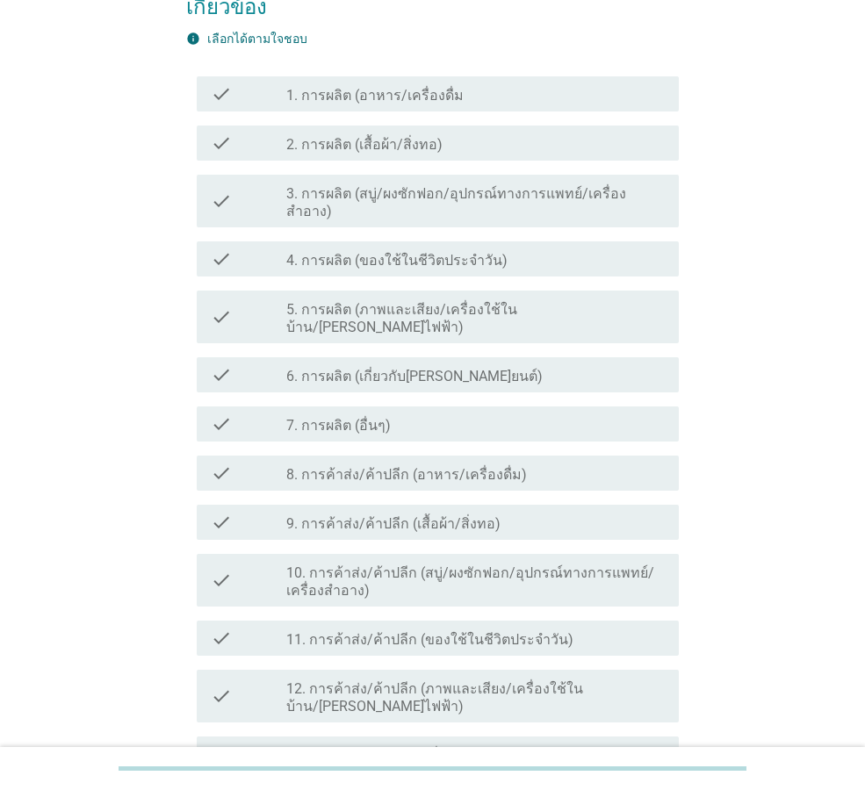
scroll to position [176, 0]
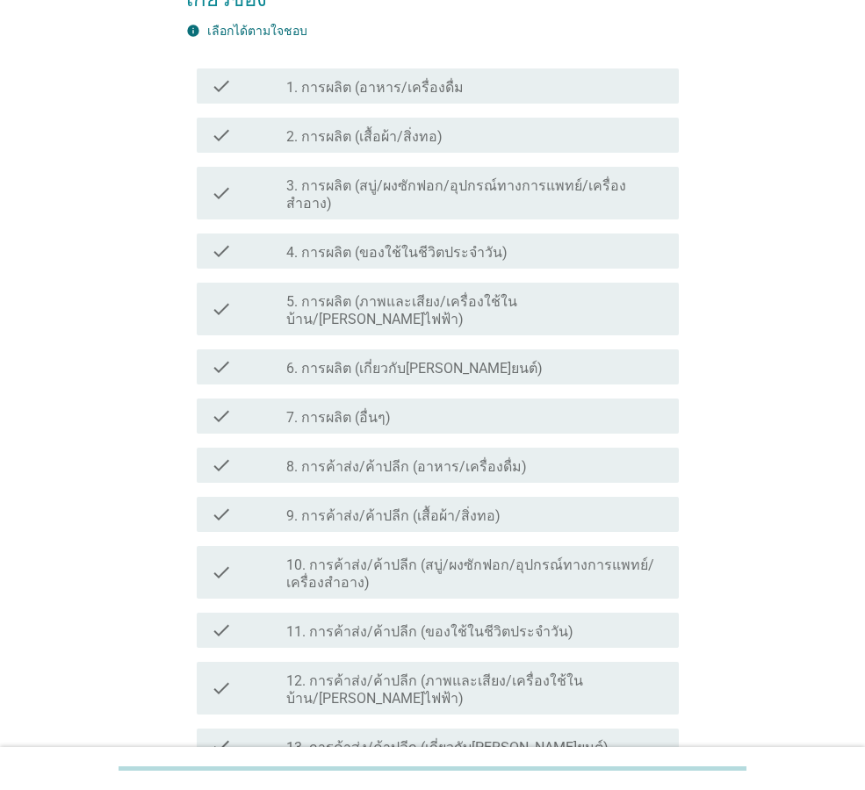
click at [590, 455] on div "check_box_outline_blank 8. การค้าส่ง/ค้าปลีก (อาหาร/เครื่องดื่ม)" at bounding box center [475, 465] width 379 height 21
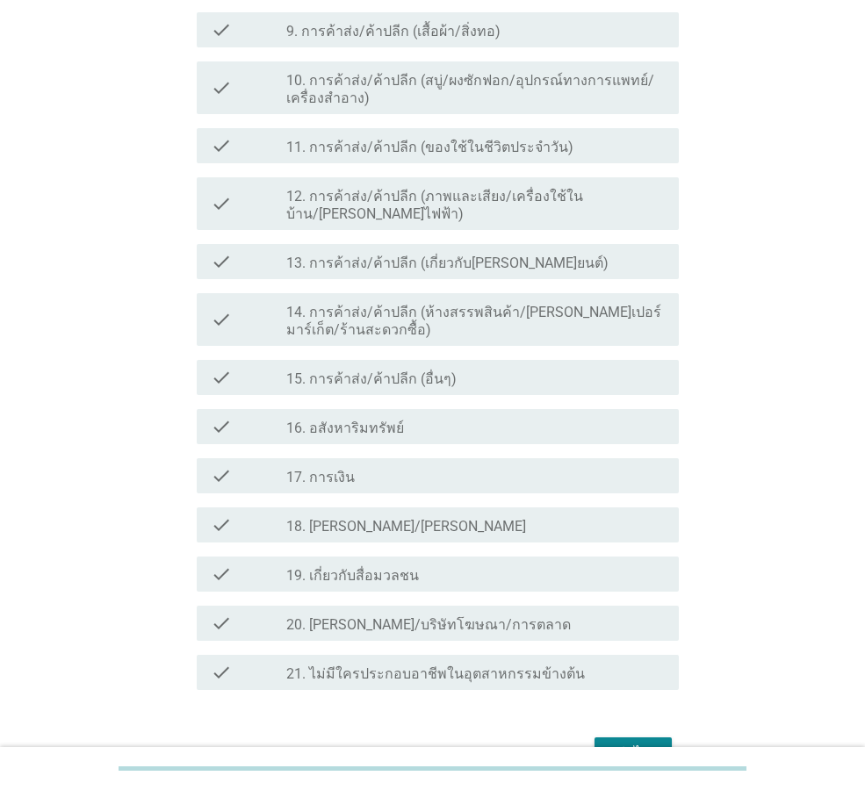
scroll to position [698, 0]
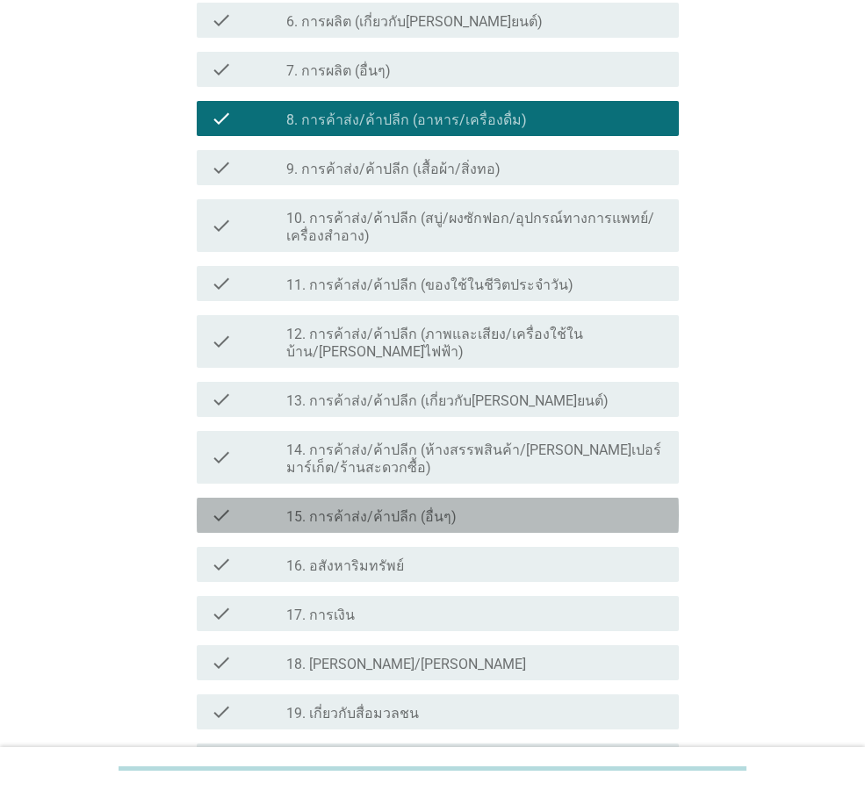
click at [446, 505] on div "check_box_outline_blank 15. การค้าส่ง/ค้าปลีก (อื่นๆ)" at bounding box center [475, 515] width 379 height 21
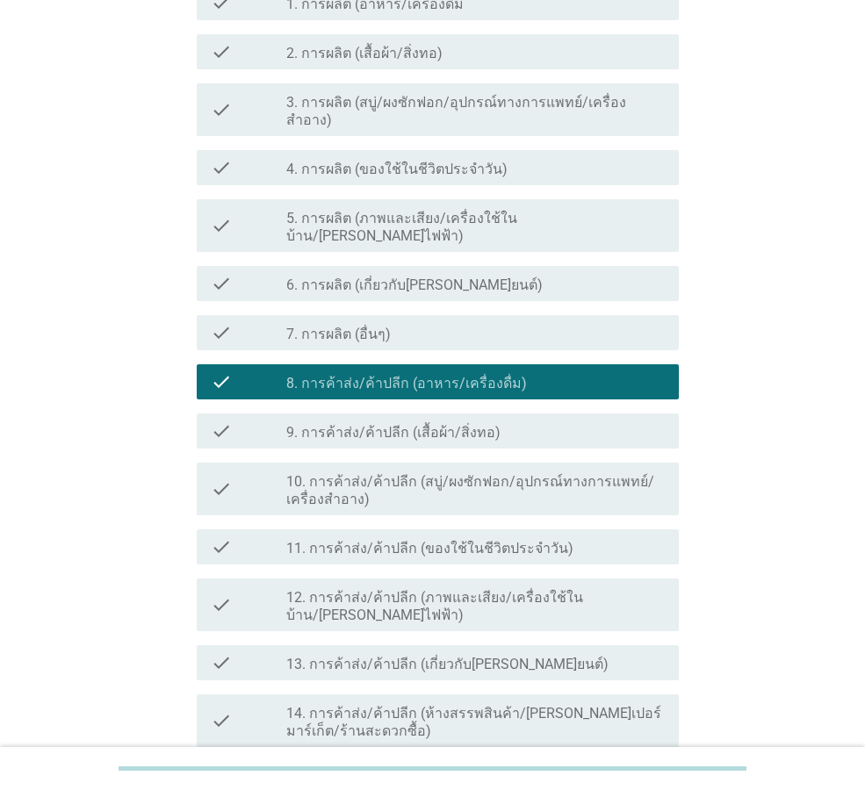
click at [586, 371] on div "check_box_outline_blank 8. การค้าส่ง/ค้าปลีก (อาหาร/เครื่องดื่ม)" at bounding box center [475, 381] width 379 height 21
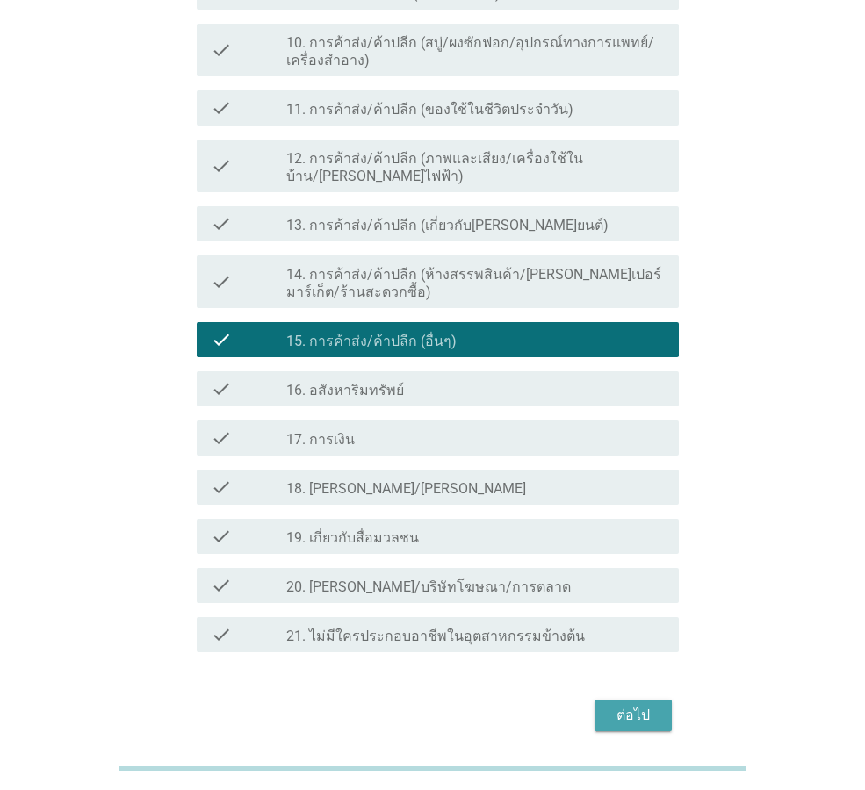
click at [654, 705] on div "ต่อไป" at bounding box center [633, 715] width 49 height 21
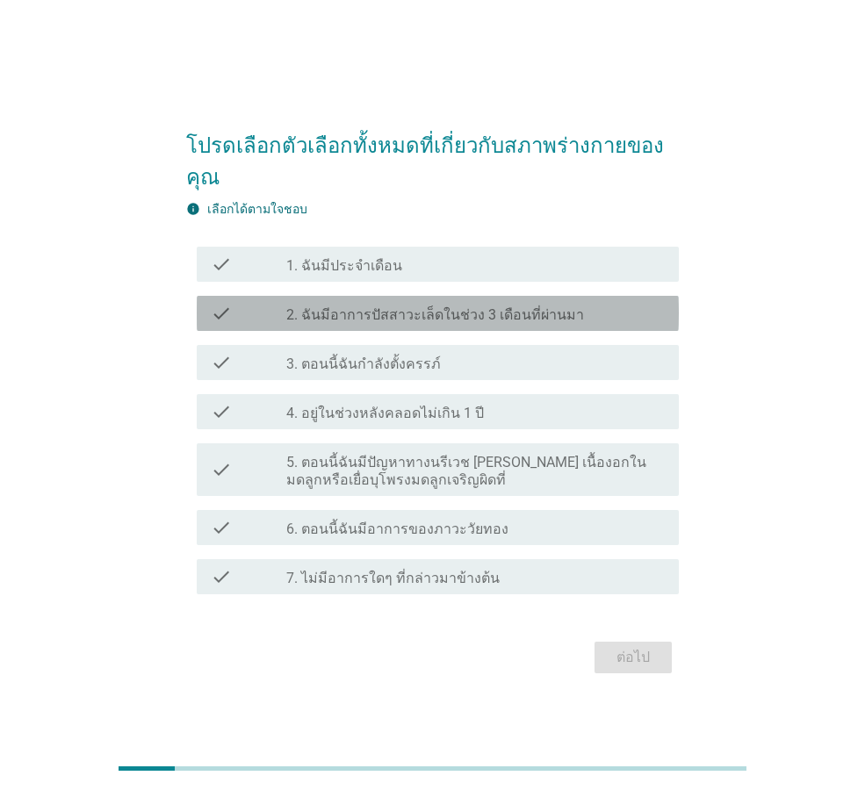
click at [604, 309] on div "check_box_outline_blank 2. ฉันมีอาการปัสสาวะเล็ดในช่วง 3 เดือนที่ผ่านมา" at bounding box center [475, 313] width 379 height 21
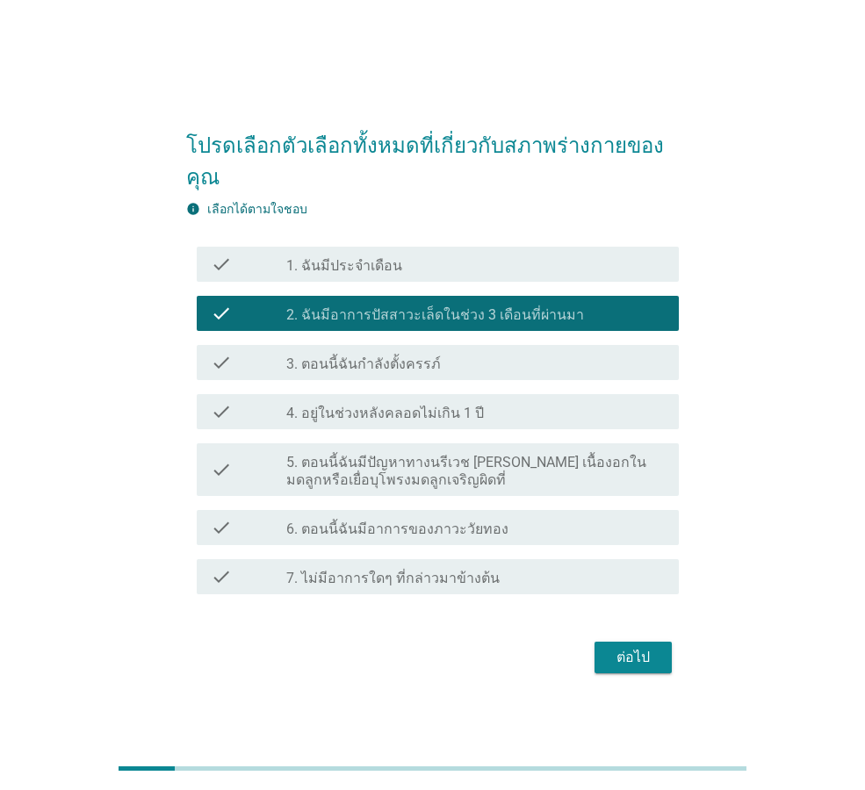
click at [637, 647] on div "ต่อไป" at bounding box center [633, 657] width 49 height 21
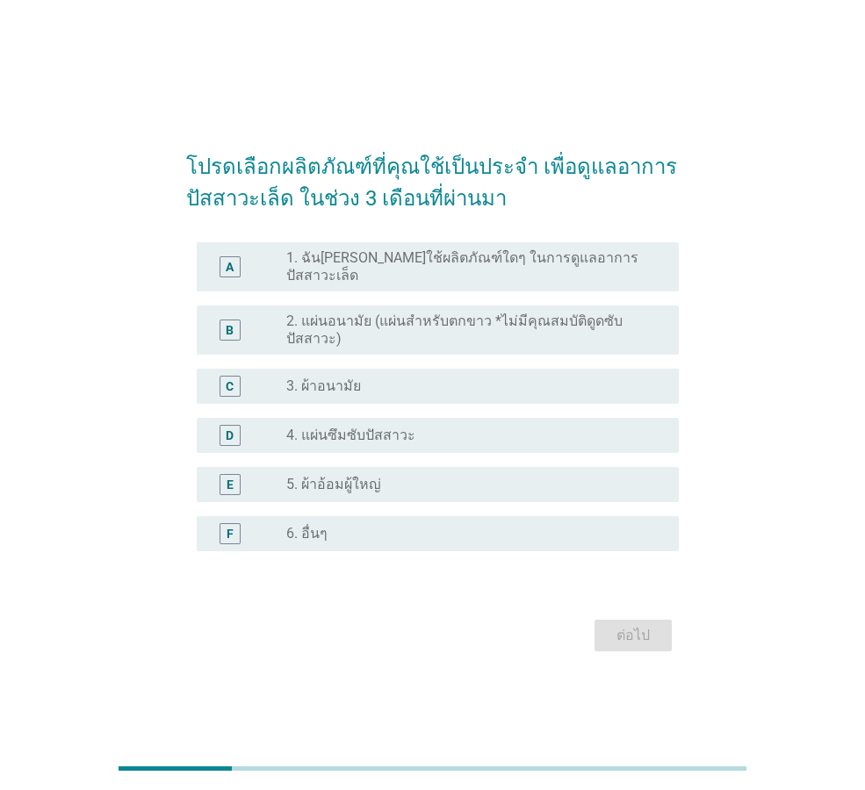
click at [463, 378] on div "radio_button_unchecked 3. ผ้าอนามัย" at bounding box center [468, 387] width 364 height 18
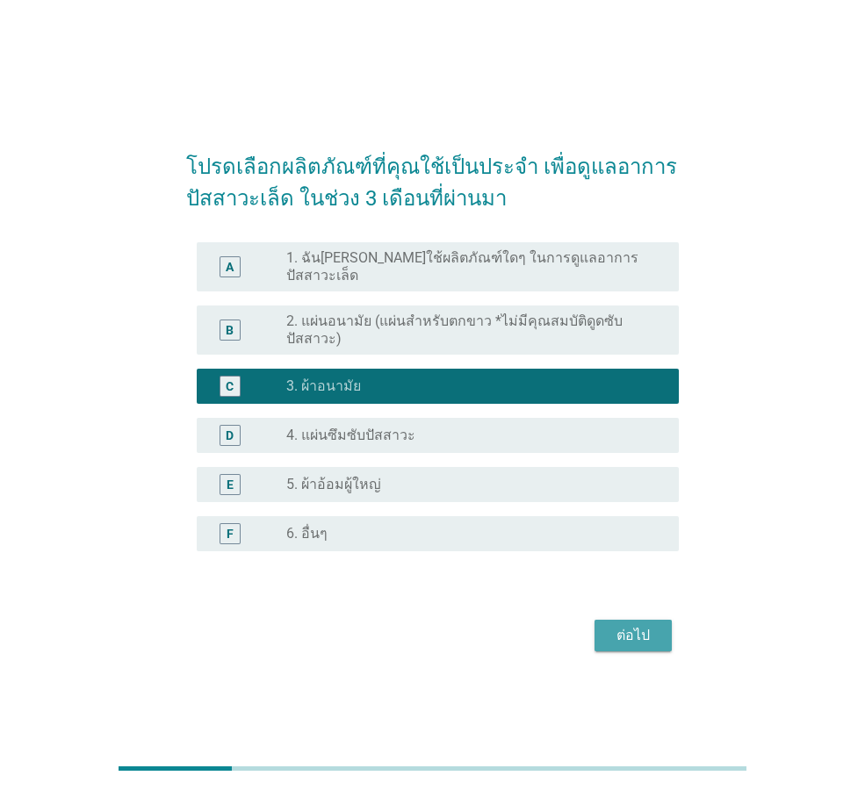
click at [627, 644] on button "ต่อไป" at bounding box center [633, 636] width 77 height 32
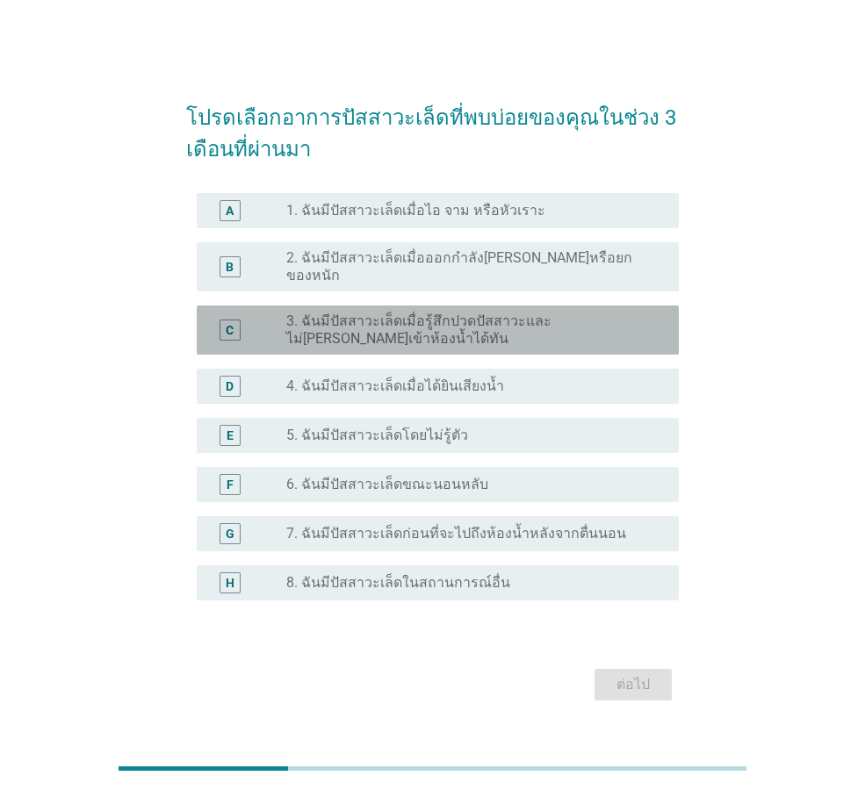
click at [542, 330] on label "3. ฉันมีปัสสาวะเล็ดเมื่อรู้สึกปวดปัสสาวะและไม่[PERSON_NAME]เข้าห้องน้ำได้ทัน" at bounding box center [468, 330] width 364 height 35
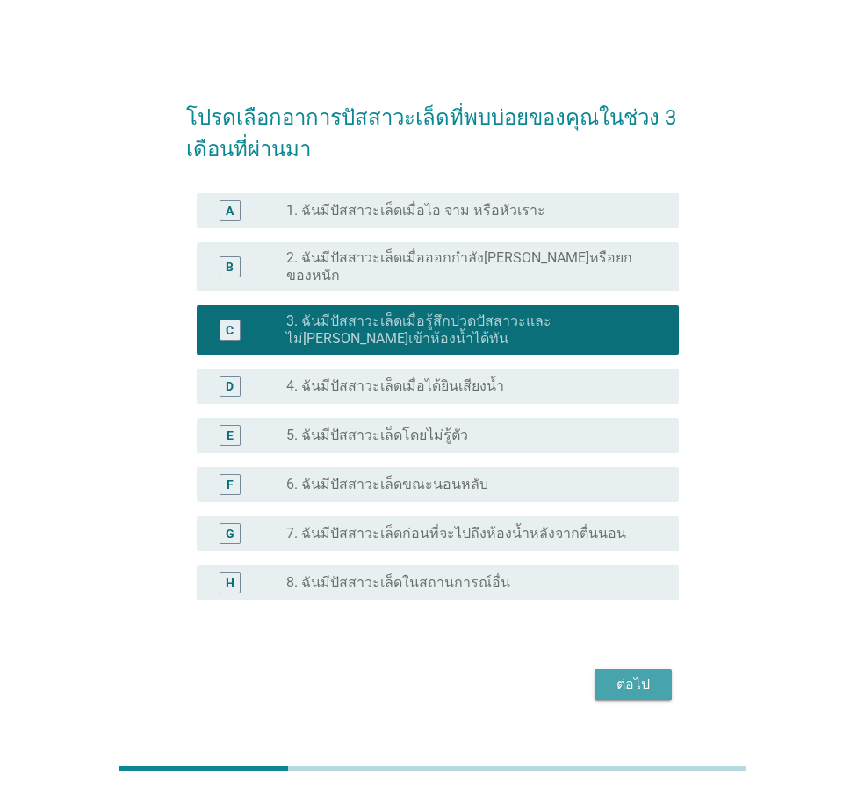
click at [646, 685] on div "ต่อไป" at bounding box center [633, 684] width 49 height 21
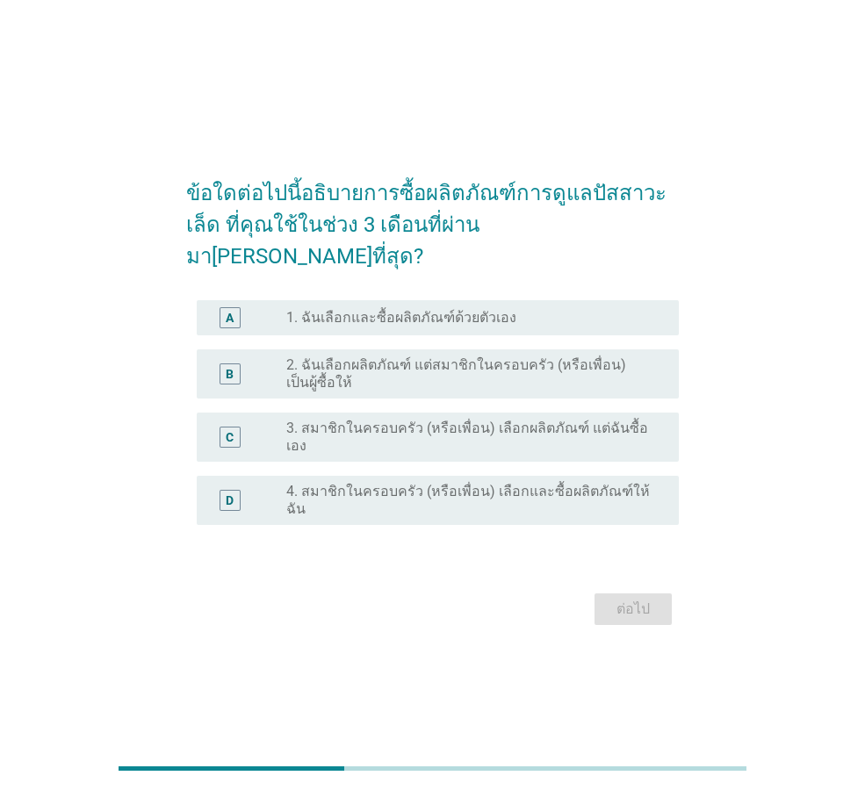
click at [566, 309] on div "radio_button_unchecked 1. ฉันเลือกและซื้อผลิตภัณฑ์ด้วยตัวเอง" at bounding box center [468, 318] width 364 height 18
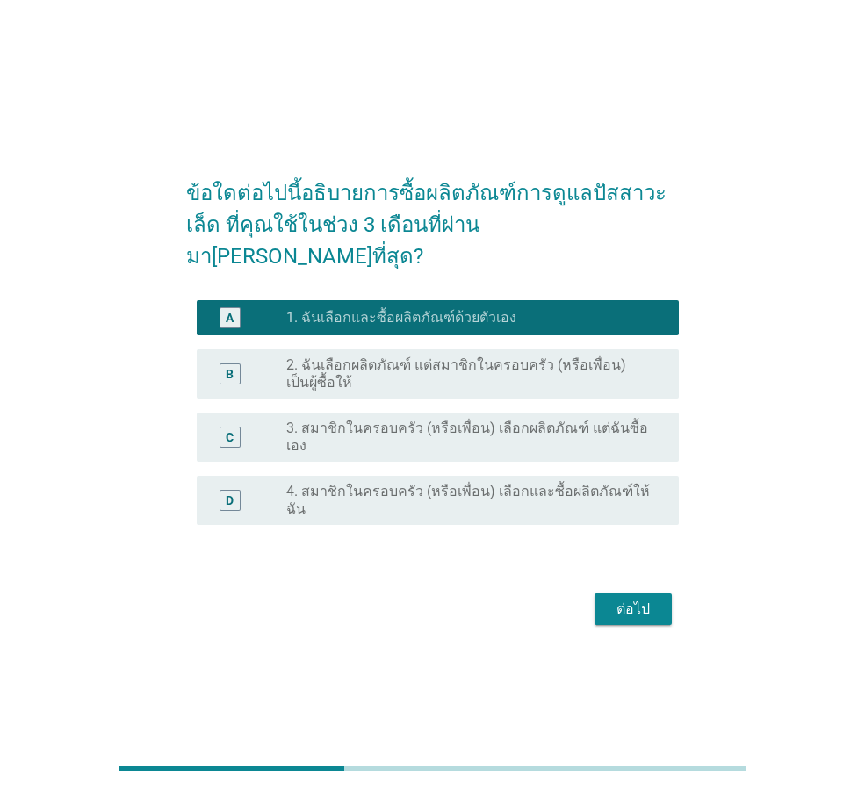
click at [644, 594] on button "ต่อไป" at bounding box center [633, 610] width 77 height 32
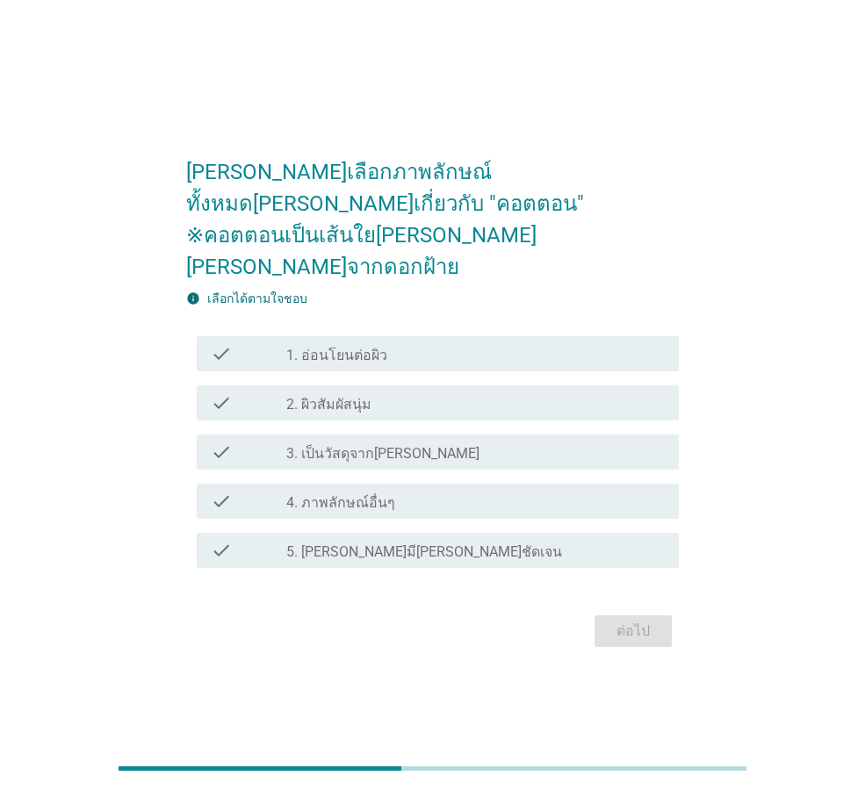
click at [497, 442] on div "check_box_outline_blank 3. เป็นวัสดุจาก[PERSON_NAME]" at bounding box center [475, 452] width 379 height 21
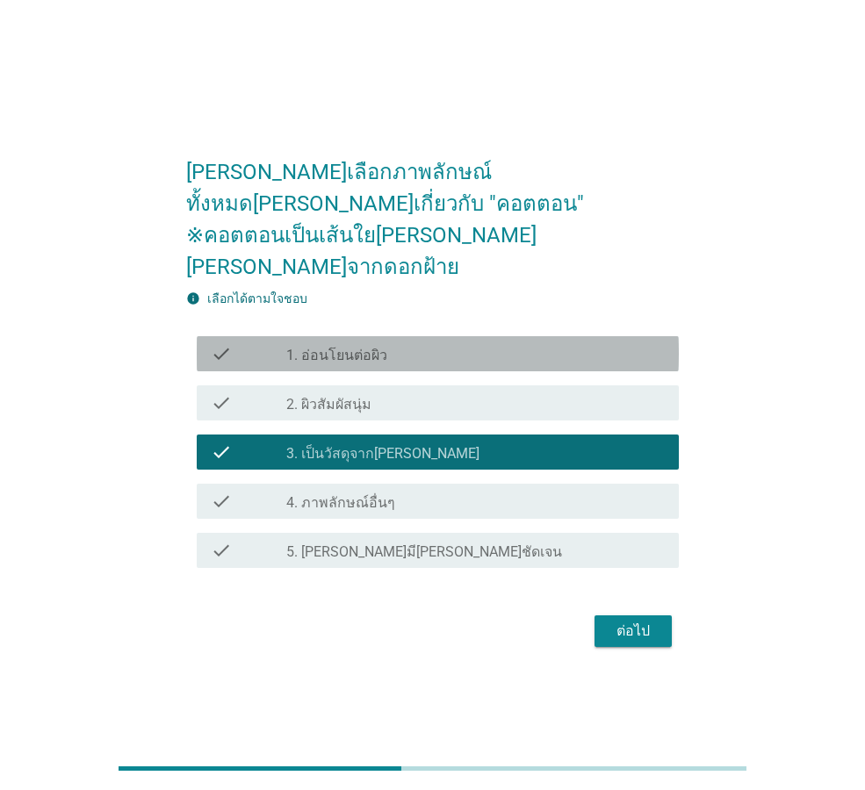
click at [509, 343] on div "check_box_outline_blank 1. อ่อนโยนต่อผิว" at bounding box center [475, 353] width 379 height 21
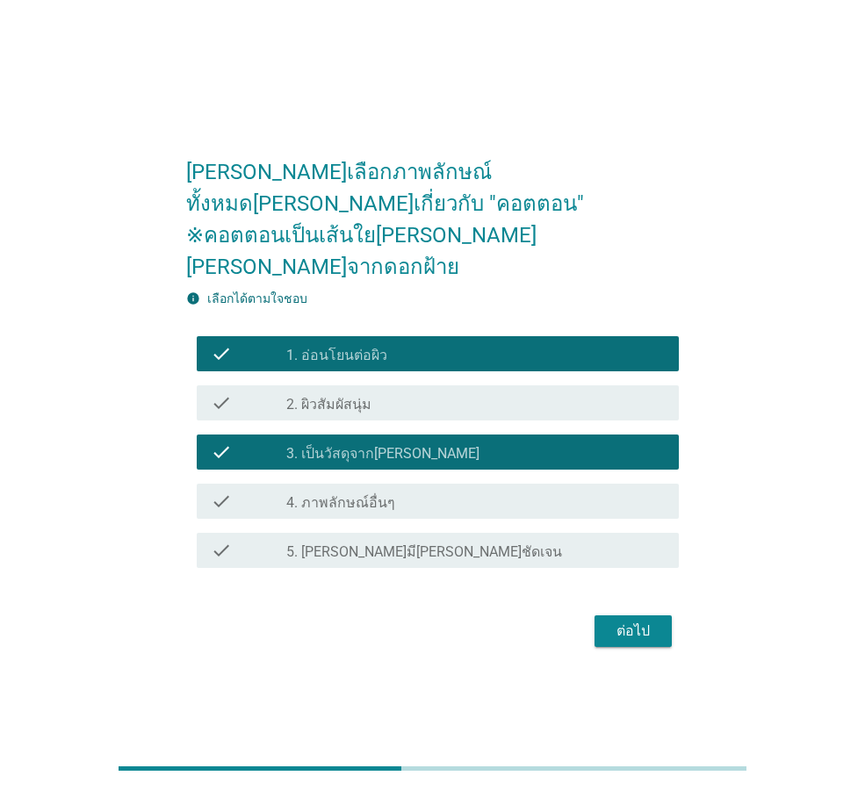
click at [620, 621] on div "ต่อไป" at bounding box center [633, 631] width 49 height 21
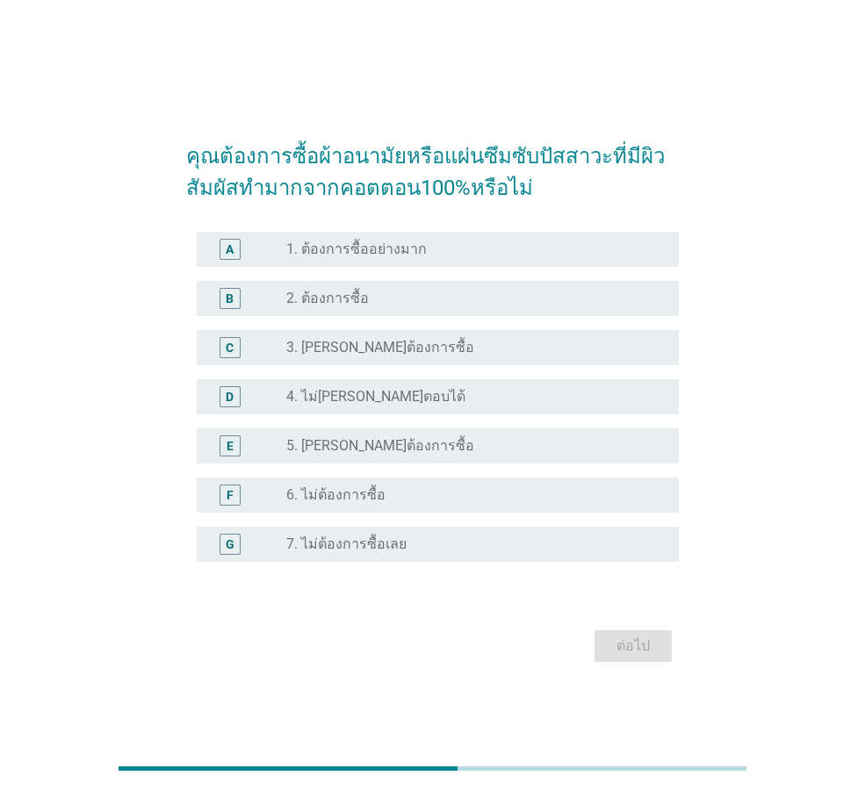
click at [422, 309] on div "B radio_button_unchecked 2. ต้องการซื้อ" at bounding box center [438, 298] width 482 height 35
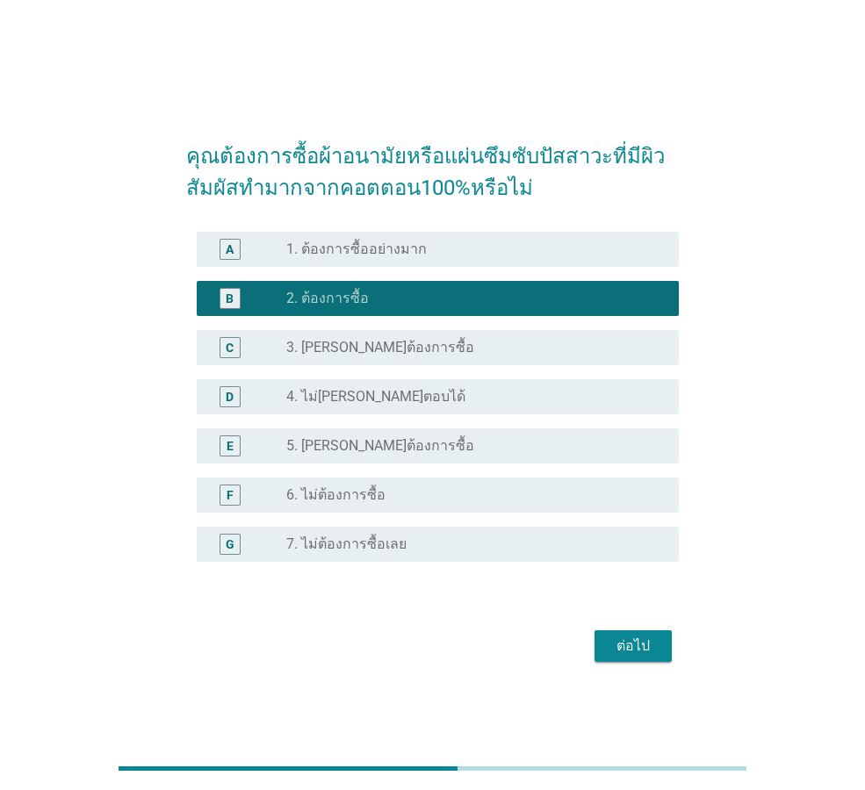
click at [615, 647] on div "ต่อไป" at bounding box center [633, 646] width 49 height 21
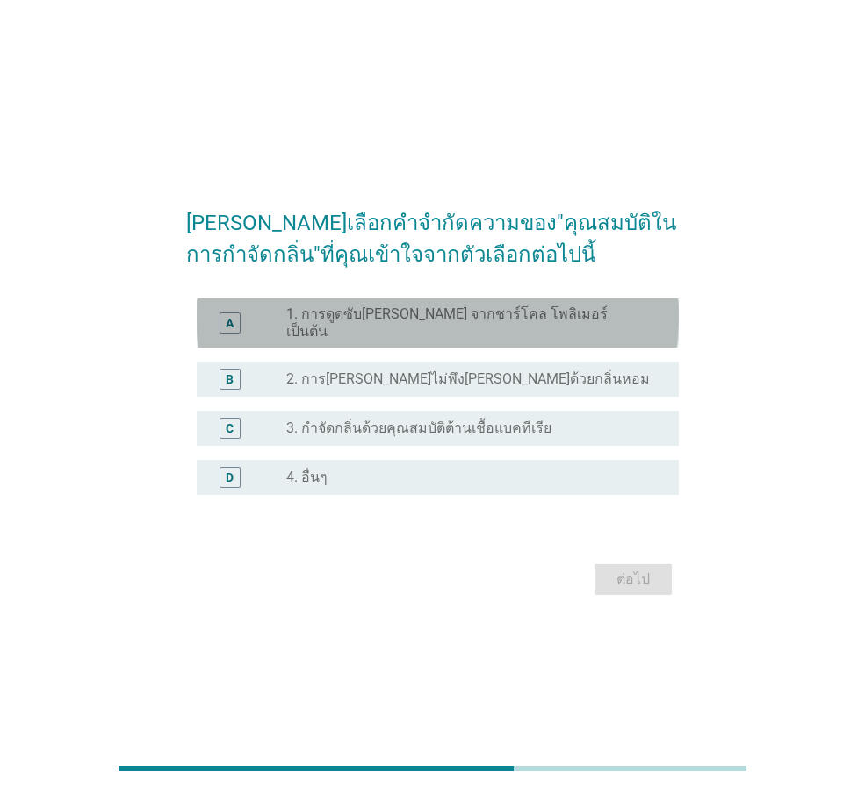
click at [556, 315] on label "1. การดูดซับ[PERSON_NAME] จากชาร์โคล โพลิเมอร์ เป็นต้น" at bounding box center [468, 323] width 364 height 35
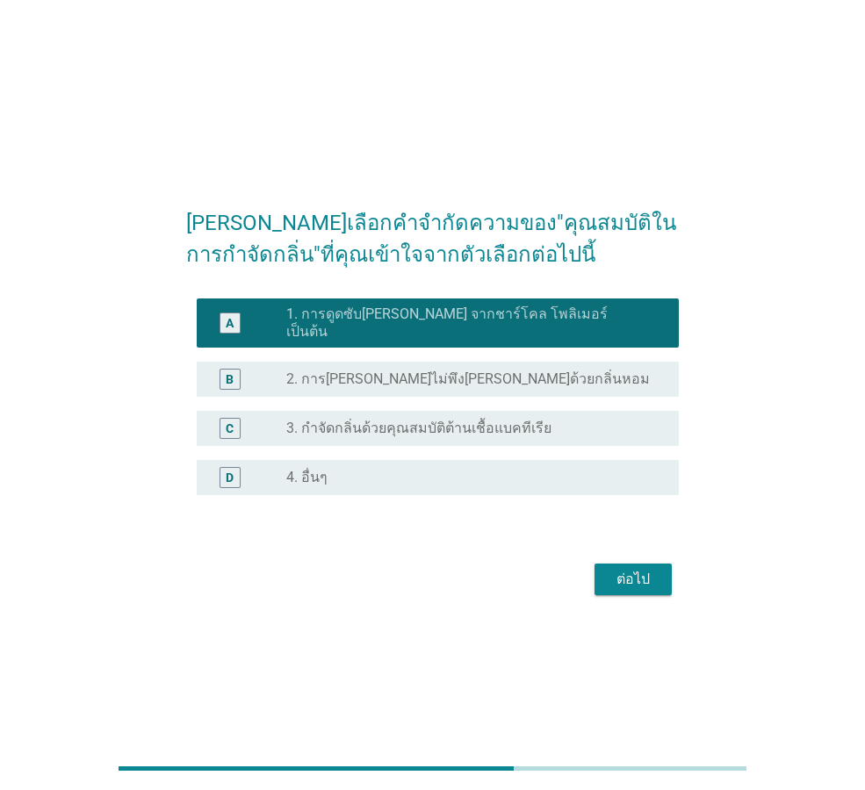
click at [552, 427] on div "radio_button_unchecked 3. กำจัดกลิ่นด้วยคุณสมบัติต้านเชื้อแบคทีเรีย" at bounding box center [468, 429] width 364 height 18
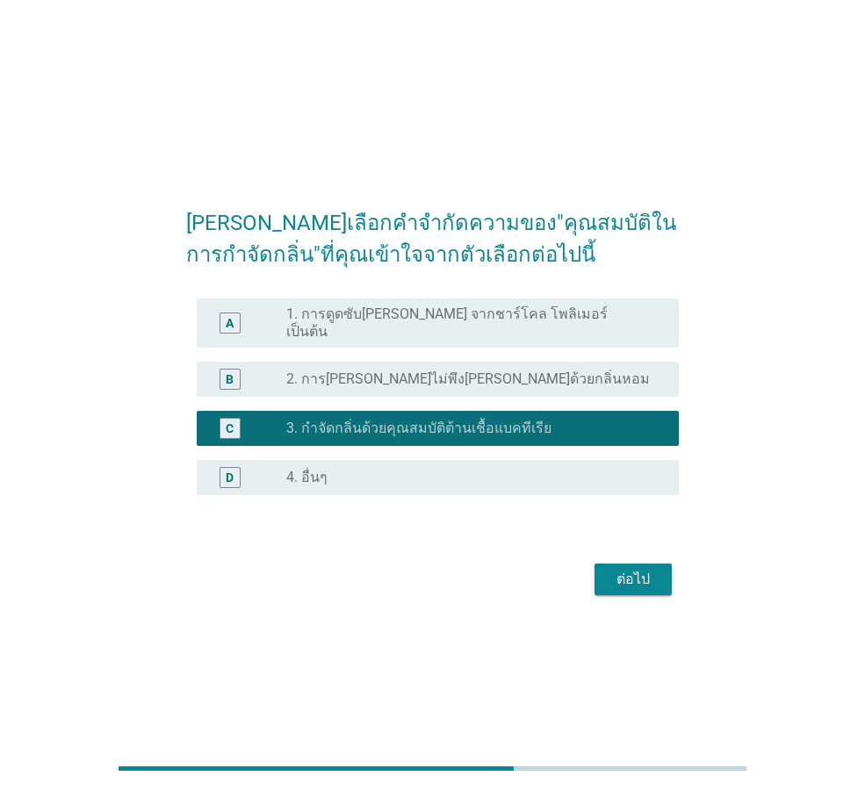
click at [631, 581] on div "ต่อไป" at bounding box center [633, 579] width 49 height 21
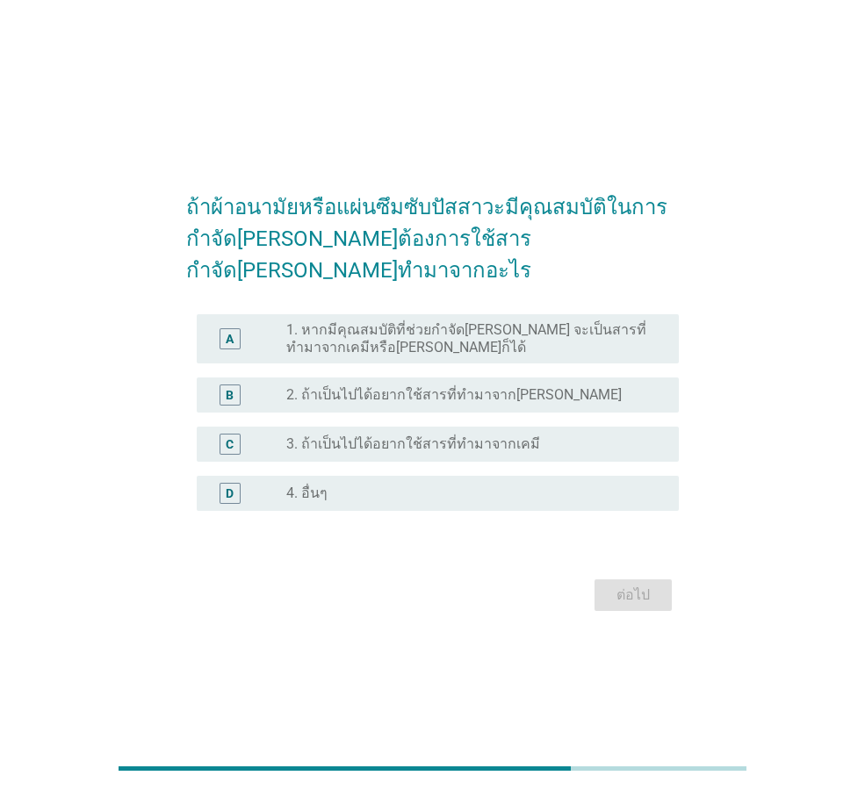
click at [610, 386] on div "radio_button_unchecked 2. ถ้าเป็นไปได้อยากใช้สารที่ทำมาจาก[PERSON_NAME]" at bounding box center [468, 395] width 364 height 18
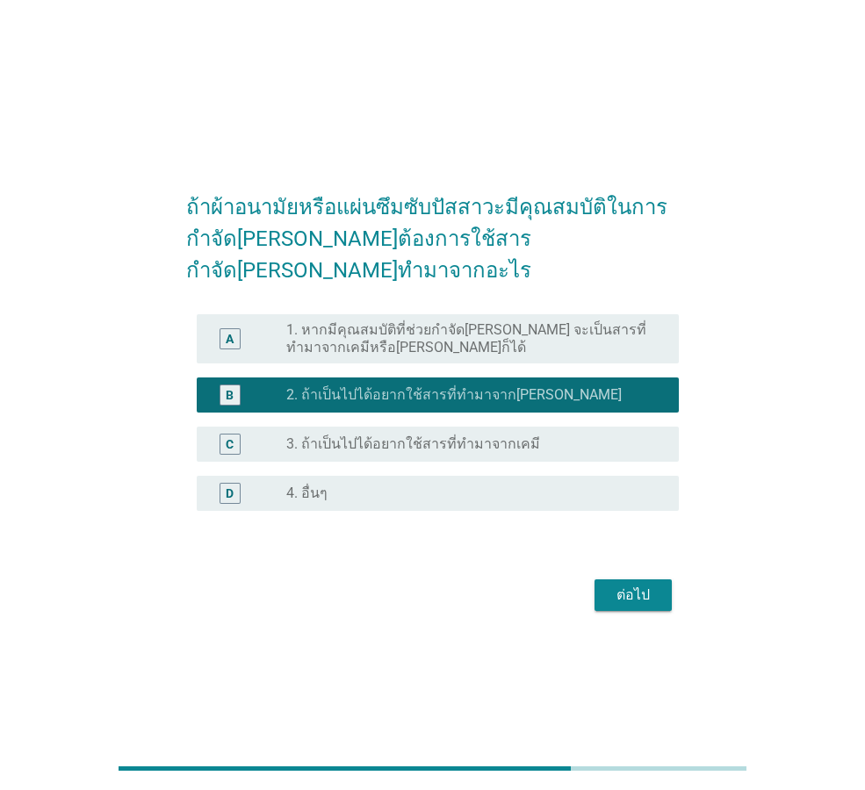
click at [653, 585] on div "ต่อไป" at bounding box center [633, 595] width 49 height 21
